Goal: Navigation & Orientation: Find specific page/section

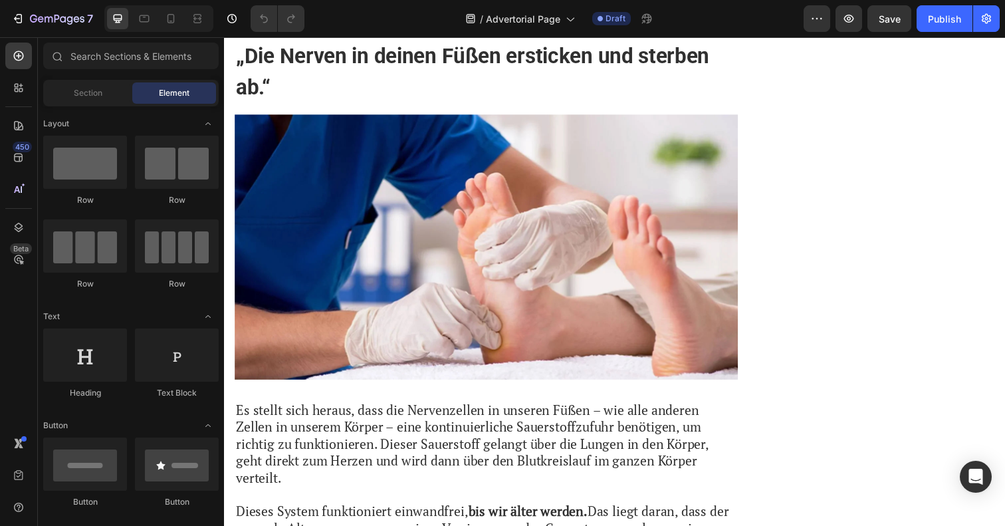
scroll to position [1640, 0]
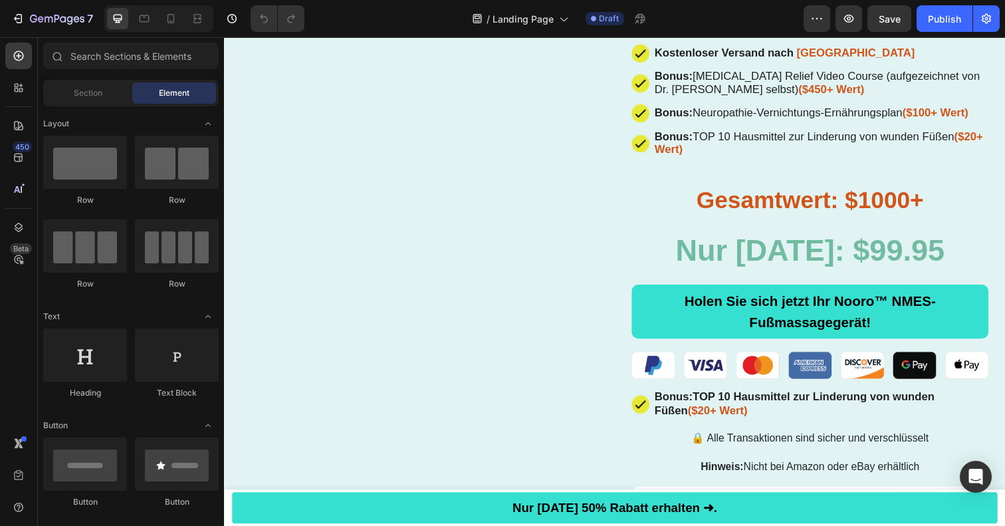
scroll to position [8950, 0]
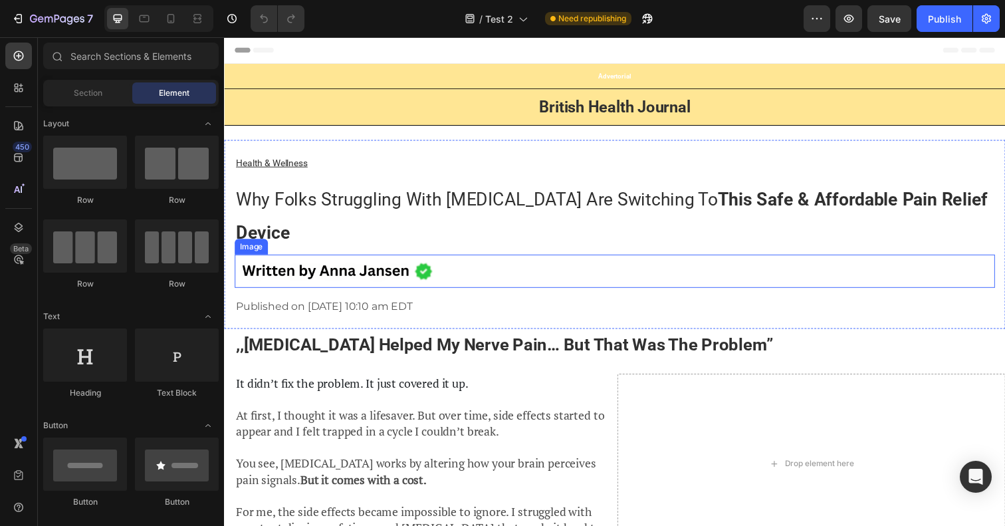
scroll to position [186, 0]
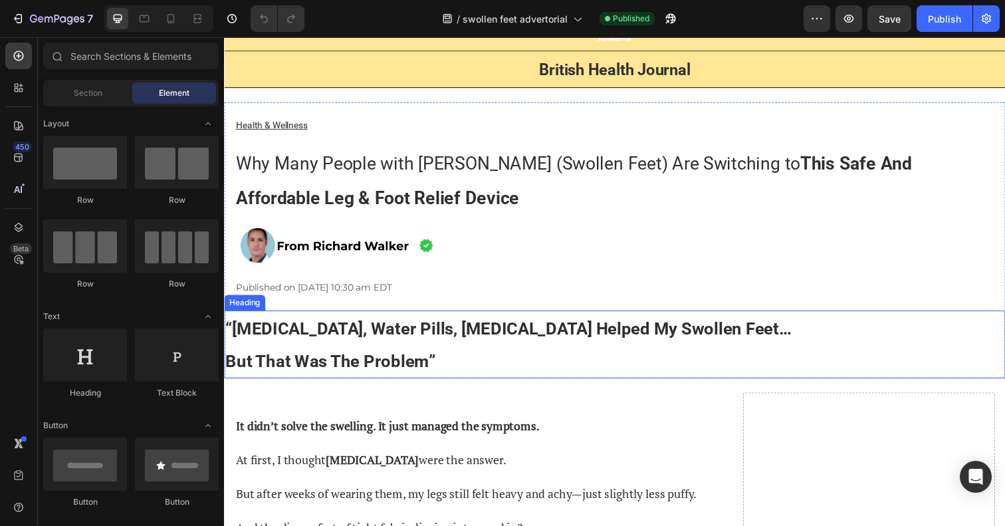
scroll to position [54, 0]
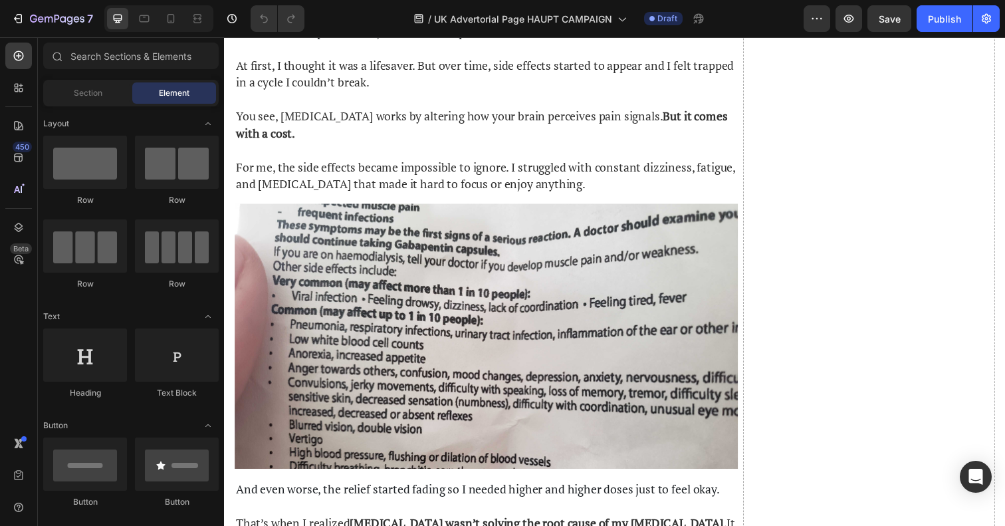
scroll to position [792, 0]
